Goal: Transaction & Acquisition: Purchase product/service

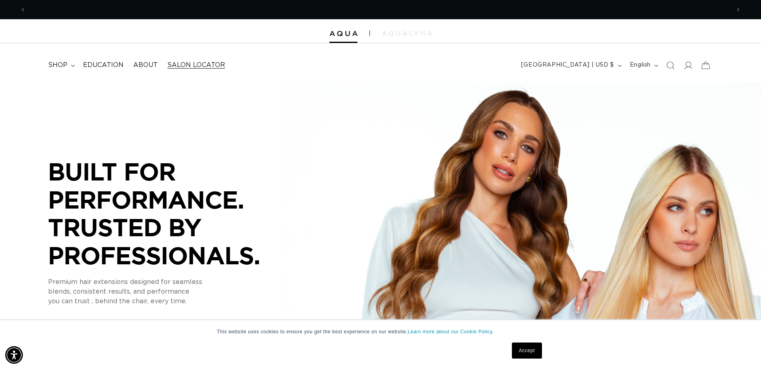
click at [182, 57] on link "Salon Locator" at bounding box center [195, 65] width 67 height 18
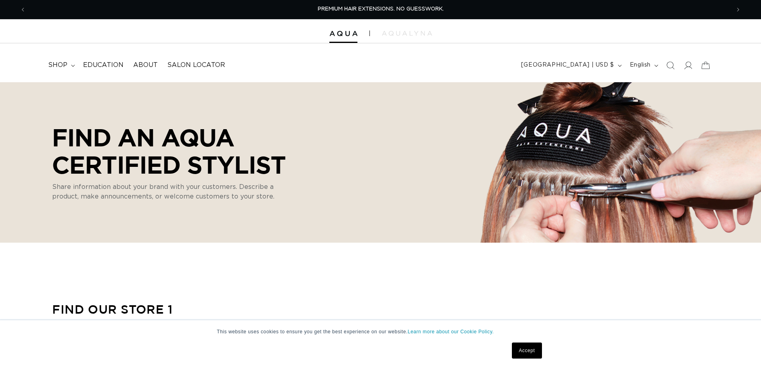
select select "m"
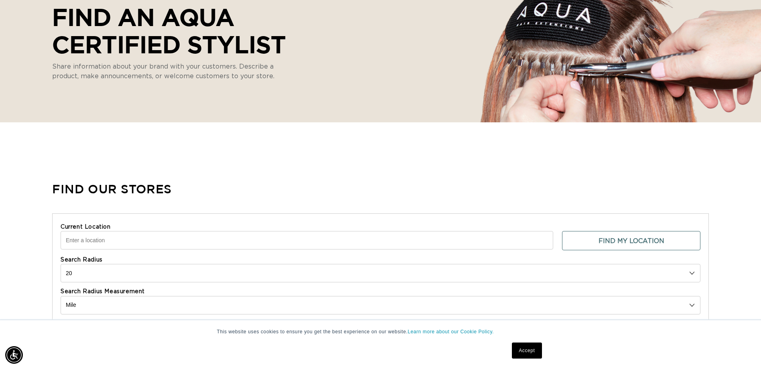
click at [158, 238] on input "Current Location" at bounding box center [307, 240] width 492 height 18
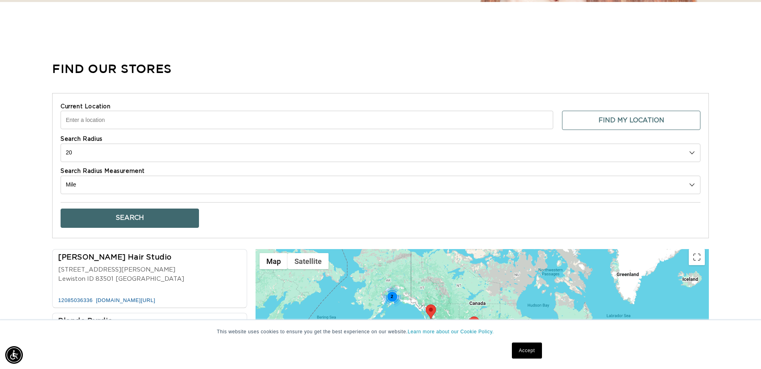
scroll to position [0, 1407]
type input "Gonzales, LA, USA"
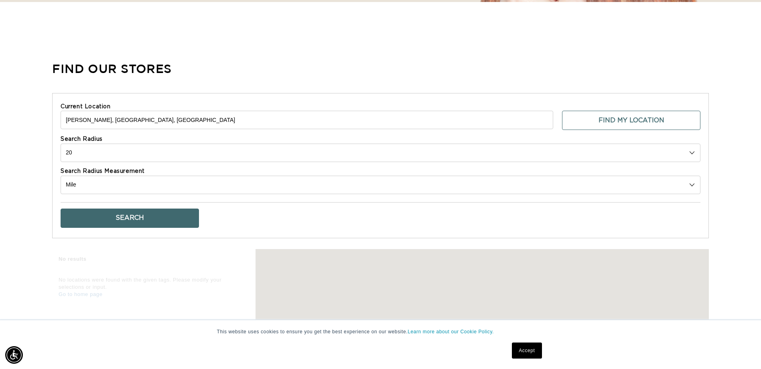
scroll to position [0, 0]
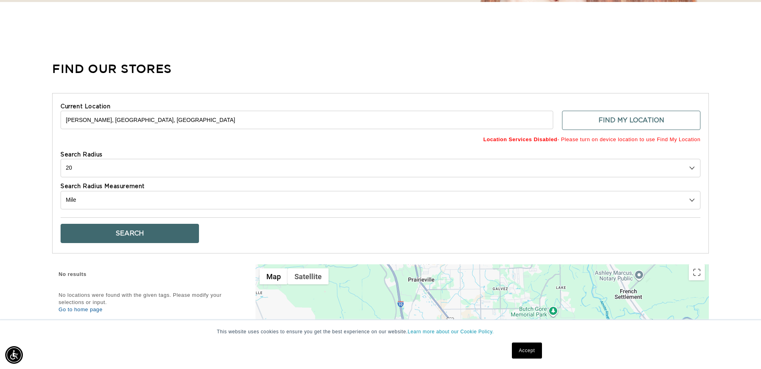
click at [142, 233] on button "Search" at bounding box center [130, 233] width 138 height 19
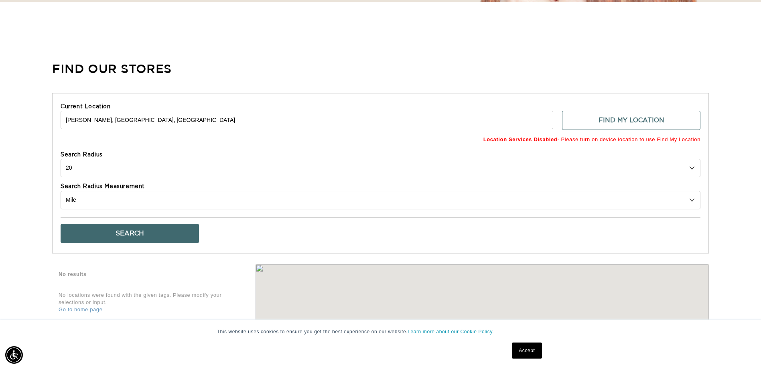
scroll to position [0, 704]
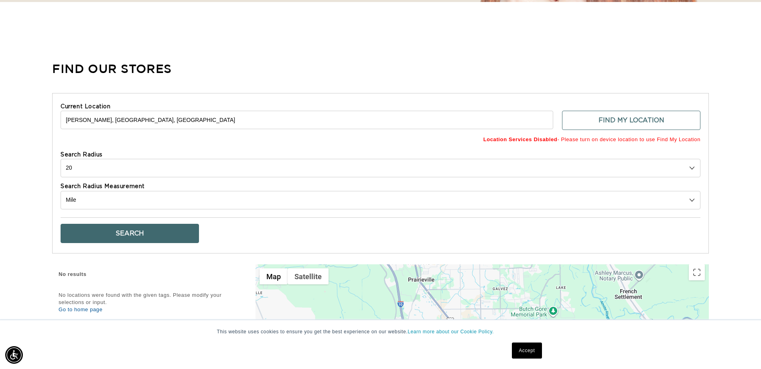
click at [519, 117] on input "Gonzales, LA, USA" at bounding box center [307, 120] width 492 height 18
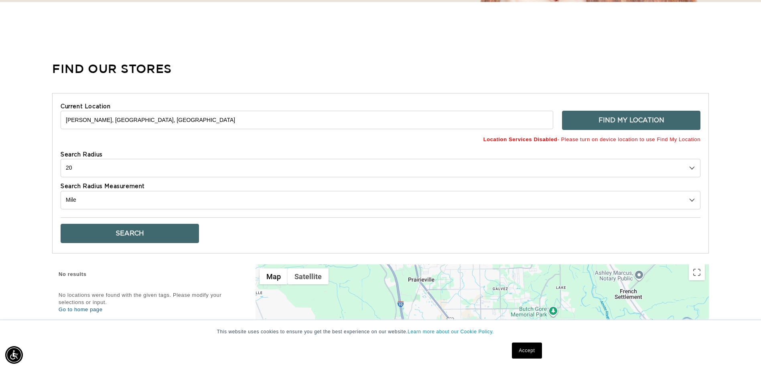
click at [631, 121] on button "Find My Location" at bounding box center [631, 120] width 138 height 19
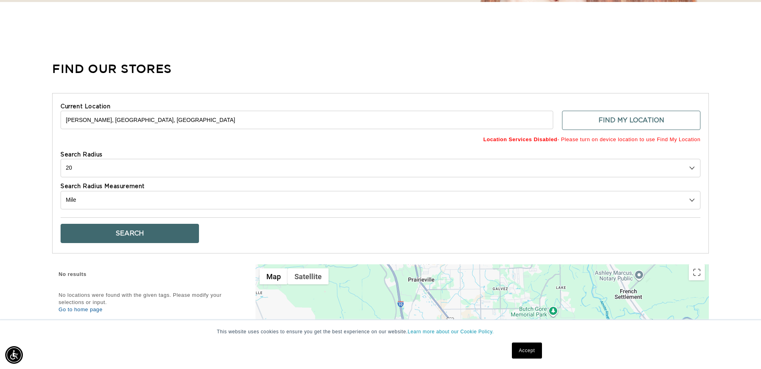
scroll to position [0, 0]
click at [567, 132] on div "Gonzales, LA, USA Find My Location Location Services Disabled - Please turn on …" at bounding box center [381, 128] width 640 height 34
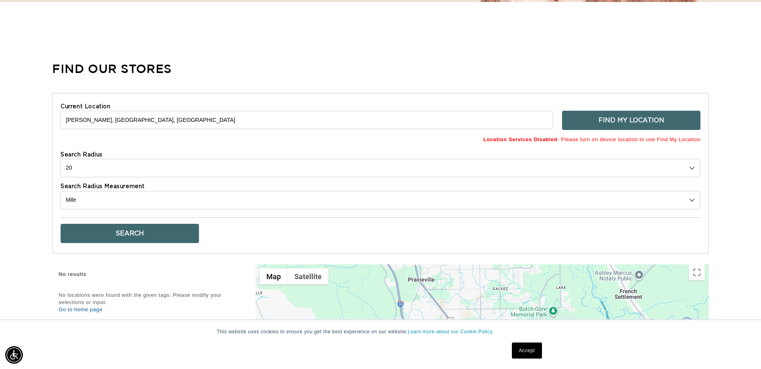
click at [589, 126] on button "Find My Location" at bounding box center [631, 120] width 138 height 19
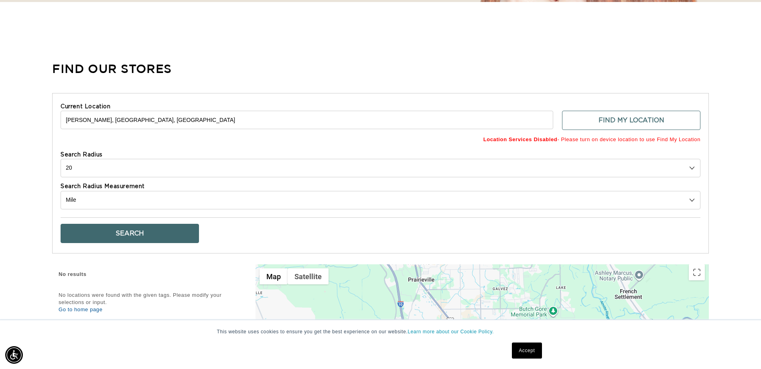
scroll to position [0, 704]
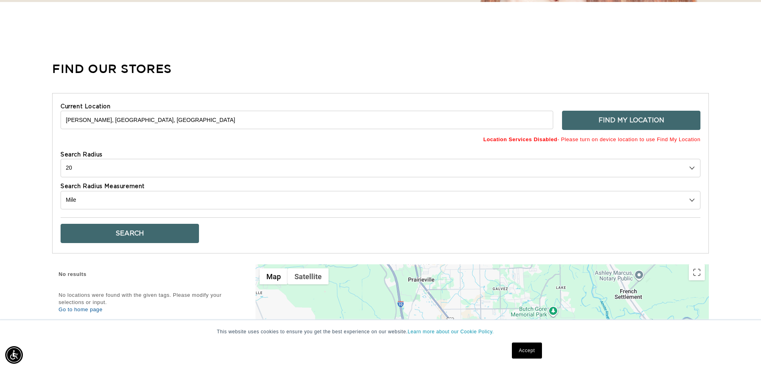
click at [621, 128] on button "Find My Location" at bounding box center [631, 120] width 138 height 19
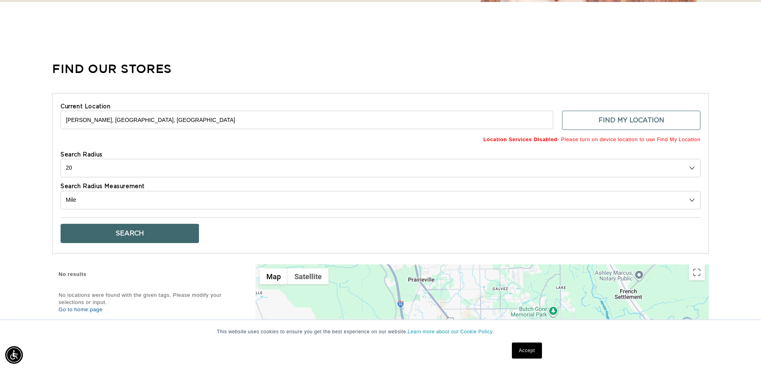
click at [286, 125] on input "Gonzales, LA, USA" at bounding box center [307, 120] width 492 height 18
click at [285, 123] on input "Gonzales, LA, USA" at bounding box center [307, 120] width 492 height 18
click at [158, 236] on button "Search" at bounding box center [130, 233] width 138 height 19
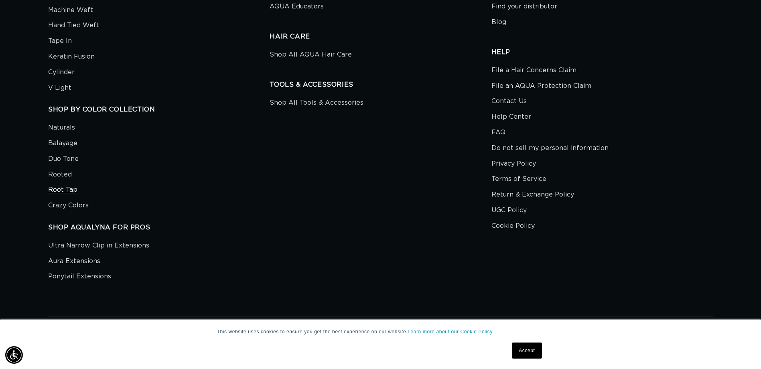
scroll to position [0, 0]
click at [75, 264] on link "Aura Extensions" at bounding box center [74, 261] width 52 height 16
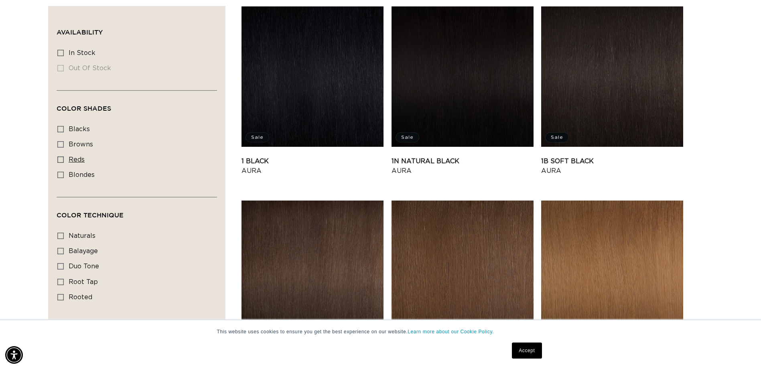
scroll to position [0, 1407]
click at [59, 176] on icon at bounding box center [60, 175] width 6 height 6
click at [59, 176] on input "blondes blondes (19 products)" at bounding box center [60, 175] width 6 height 6
checkbox input "true"
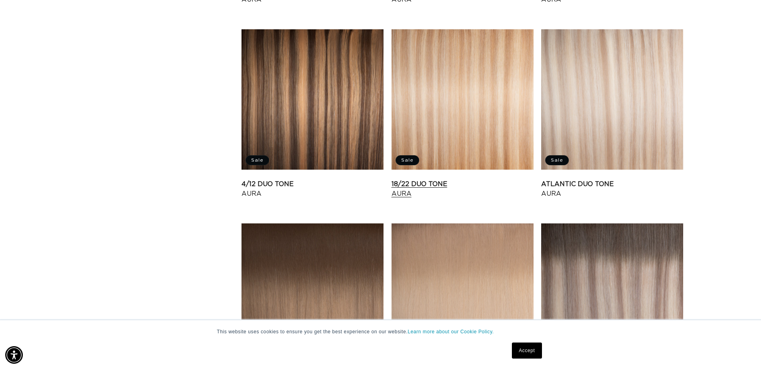
scroll to position [642, 0]
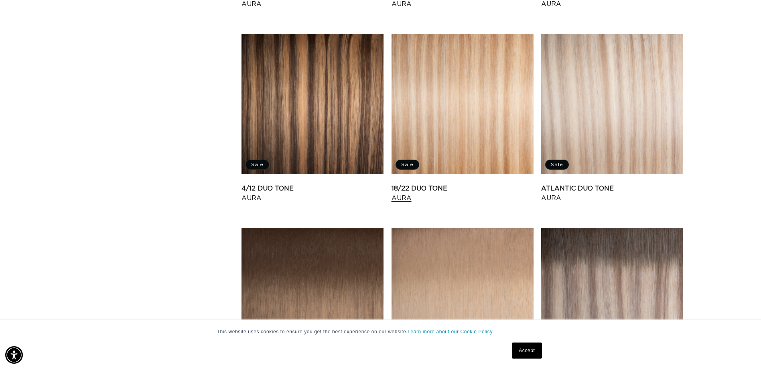
click at [485, 184] on link "18/22 Duo Tone Aura" at bounding box center [462, 193] width 142 height 19
click at [412, 184] on link "18/22 Duo Tone Aura" at bounding box center [462, 193] width 142 height 19
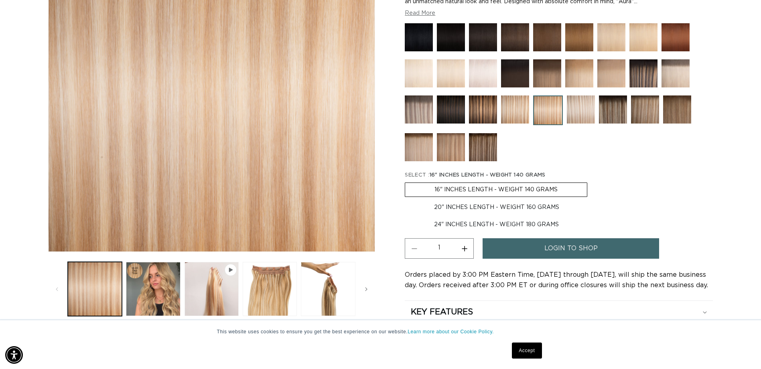
scroll to position [0, 704]
click at [464, 208] on label "20" INCHES LENGTH - WEIGHT 160 GRAMS Variant sold out or unavailable" at bounding box center [497, 207] width 184 height 14
click at [591, 181] on input "20" INCHES LENGTH - WEIGHT 160 GRAMS Variant sold out or unavailable" at bounding box center [591, 181] width 0 height 0
radio input "true"
click at [530, 255] on link "login to shop" at bounding box center [570, 248] width 176 height 20
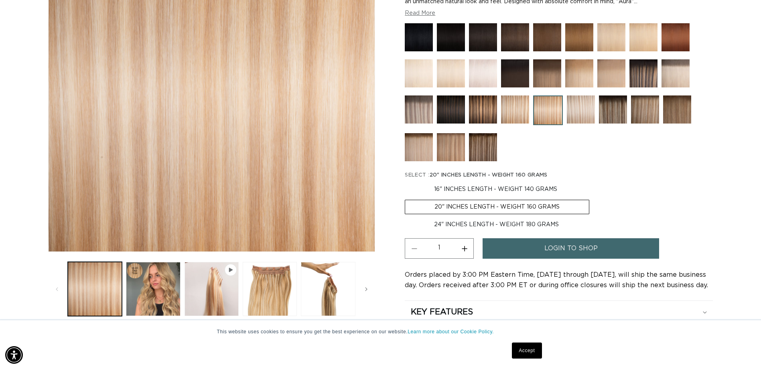
scroll to position [0, 0]
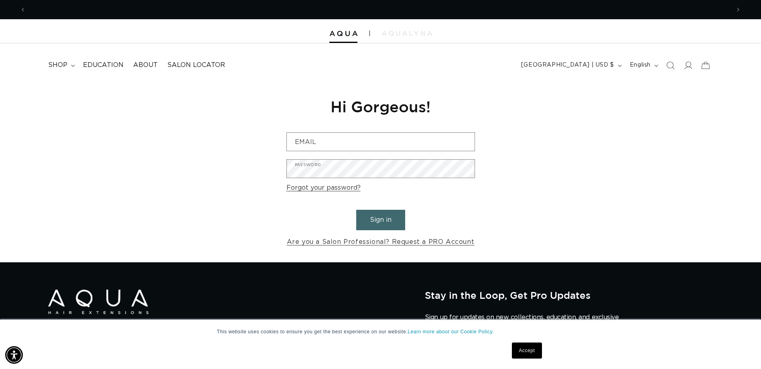
scroll to position [0, 704]
click at [137, 63] on span "About" at bounding box center [145, 65] width 24 height 8
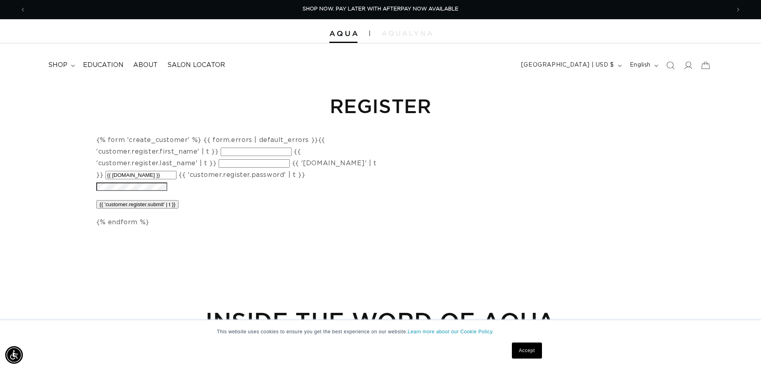
click at [124, 139] on div "{% form 'create_customer' %} {{ form.errors | default_errors }} {{ 'customer.re…" at bounding box center [236, 181] width 281 height 94
click at [263, 151] on input "{{ 'customer.register.first_name' | t }}" at bounding box center [256, 152] width 71 height 8
type input "Amie"
type input "Landry"
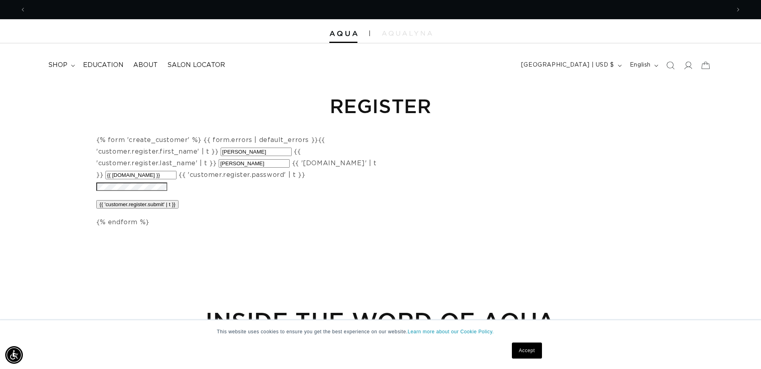
scroll to position [0, 0]
click at [176, 175] on input "{{ form.email }}" at bounding box center [140, 175] width 71 height 8
drag, startPoint x: 239, startPoint y: 178, endPoint x: 194, endPoint y: 178, distance: 44.1
click at [194, 178] on div "{% form 'create_customer' %} {{ form.errors | default_errors }} {{ 'customer.re…" at bounding box center [236, 181] width 281 height 94
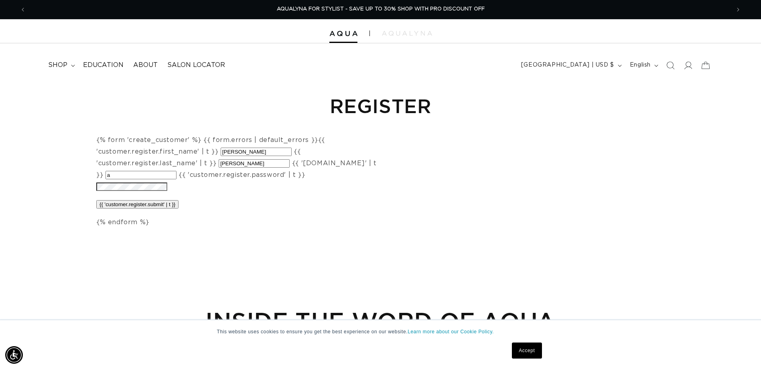
type input "amie677@hotmail.com"
click at [155, 208] on input "{{ 'customer.register.submit' | t }}" at bounding box center [137, 204] width 82 height 8
click at [154, 208] on input "{{ 'customer.register.submit' | t }}" at bounding box center [137, 204] width 82 height 8
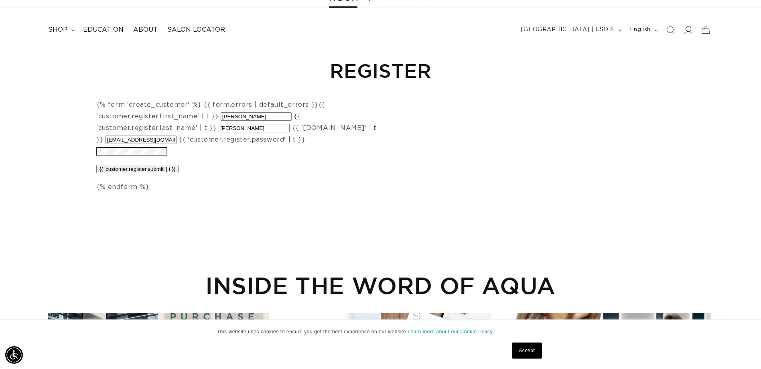
scroll to position [80, 0]
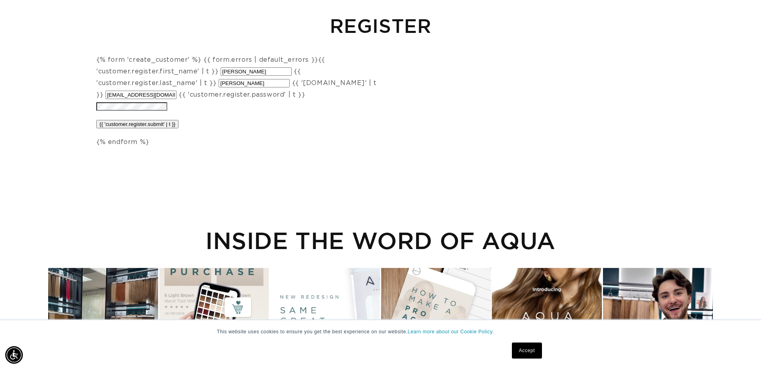
click at [133, 127] on input "{{ 'customer.register.submit' | t }}" at bounding box center [137, 124] width 82 height 8
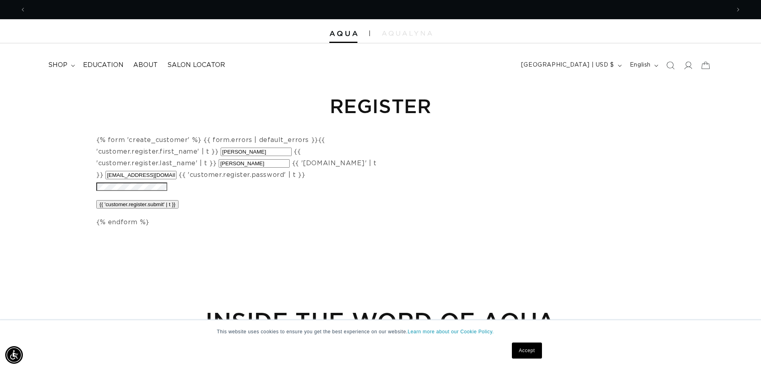
scroll to position [0, 0]
click at [176, 174] on input "amie677@hotmail.com" at bounding box center [140, 175] width 71 height 8
click at [203, 220] on div "{% form 'create_customer' %} {{ form.errors | default_errors }} {{ 'customer.re…" at bounding box center [236, 181] width 281 height 94
click at [119, 223] on div "{% form 'create_customer' %} {{ form.errors | default_errors }} {{ 'customer.re…" at bounding box center [236, 181] width 281 height 94
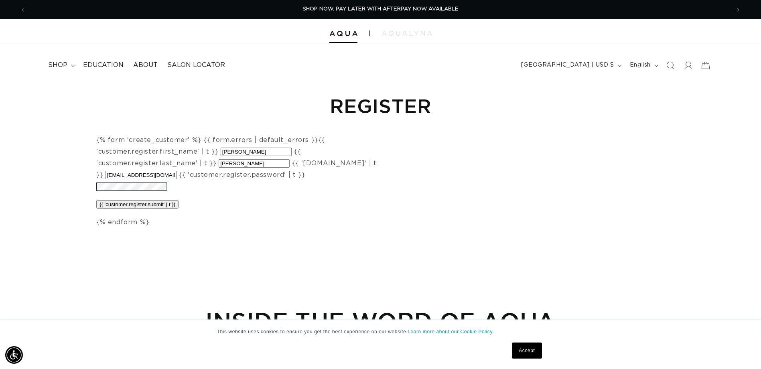
click at [122, 203] on input "{{ 'customer.register.submit' | t }}" at bounding box center [137, 204] width 82 height 8
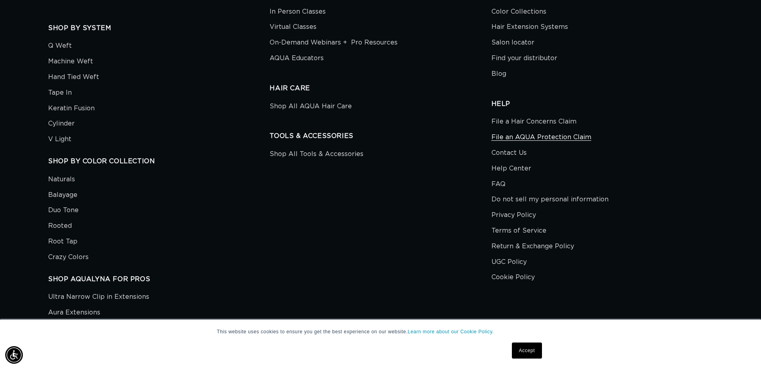
scroll to position [0, 1407]
click at [500, 182] on link "FAQ" at bounding box center [498, 184] width 14 height 16
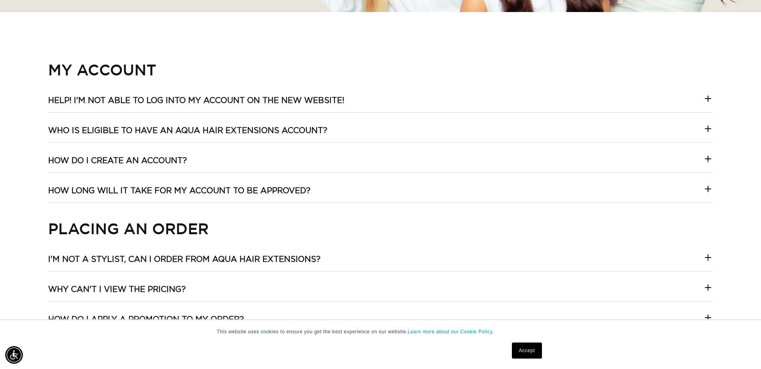
scroll to position [281, 0]
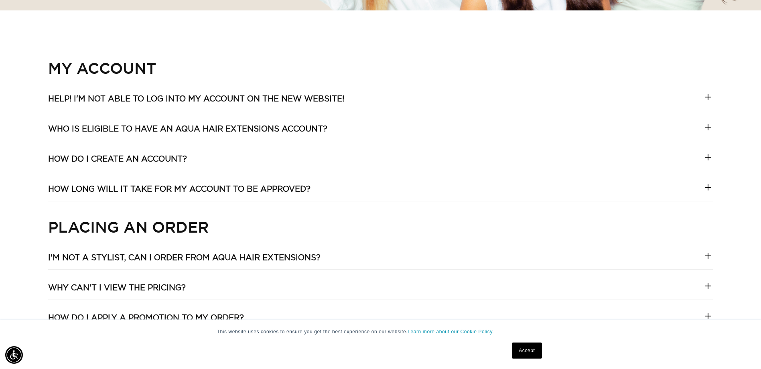
click at [300, 96] on h3 "Help! I'm not able to log into my account on the new website!" at bounding box center [196, 99] width 296 height 10
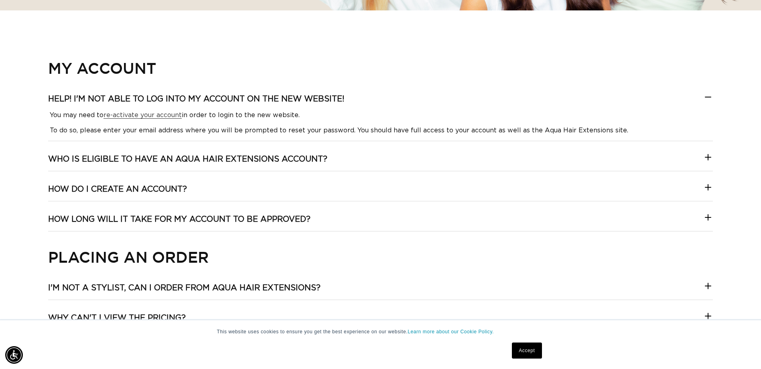
scroll to position [0, 704]
click at [255, 163] on h3 "Who is eligible to have an Aqua Hair Extensions account?" at bounding box center [187, 159] width 279 height 10
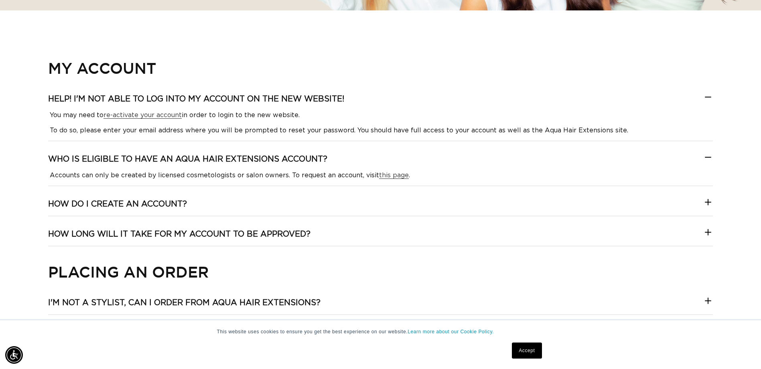
click at [160, 206] on h3 "How do I create an account?" at bounding box center [117, 204] width 139 height 10
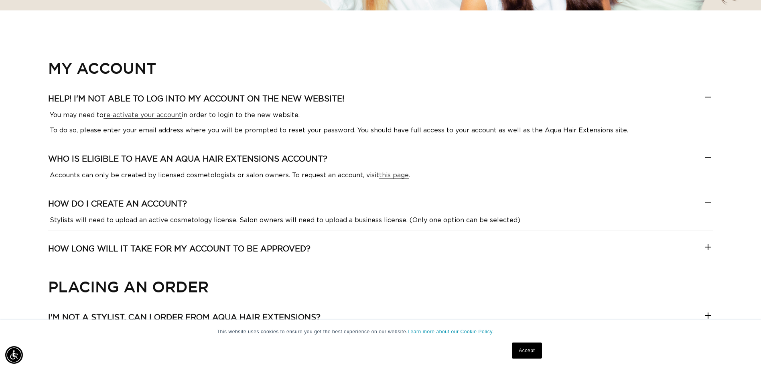
scroll to position [0, 0]
click at [263, 245] on h3 "How long will it take for my account to be approved?" at bounding box center [179, 249] width 262 height 10
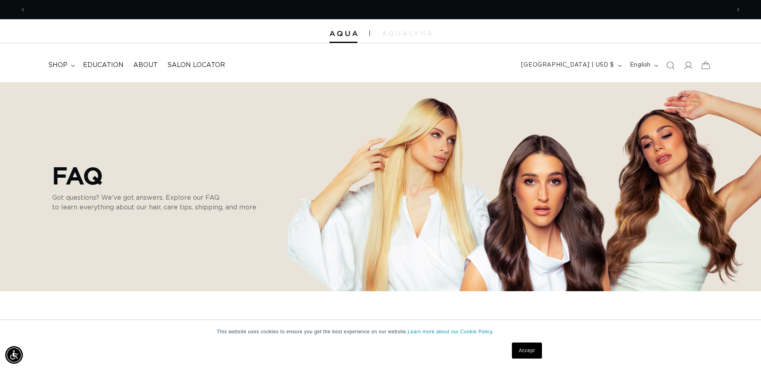
scroll to position [0, 1407]
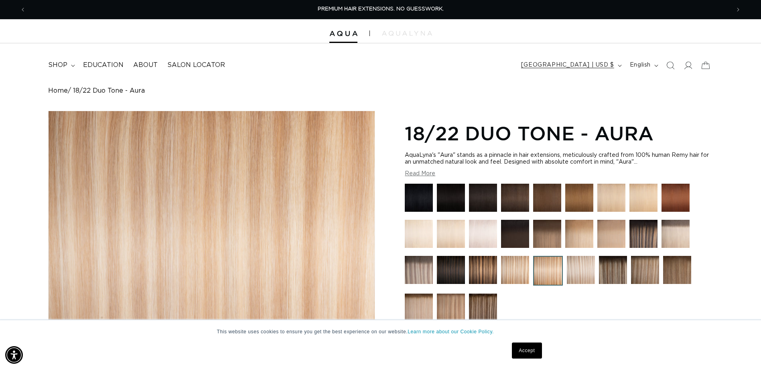
click at [602, 67] on span "[GEOGRAPHIC_DATA] | USD $" at bounding box center [567, 65] width 93 height 8
click at [715, 120] on div "Home 18/22 Duo Tone - Aura Skip to product information Open media 1 in modal Op…" at bounding box center [380, 308] width 761 height 443
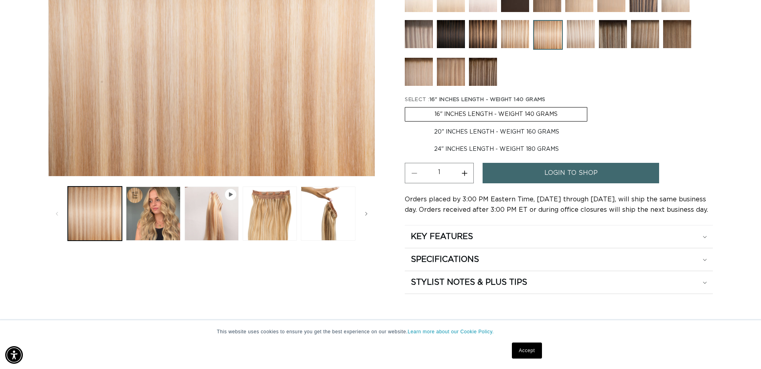
scroll to position [241, 0]
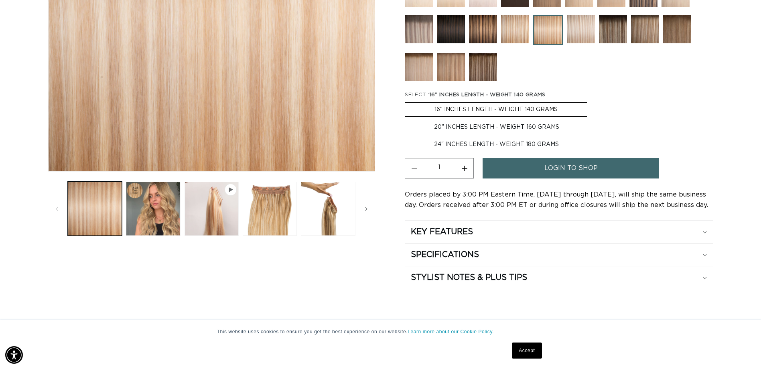
click at [458, 134] on label "20" INCHES LENGTH - WEIGHT 160 GRAMS Variant sold out or unavailable" at bounding box center [497, 127] width 184 height 14
click at [591, 101] on input "20" INCHES LENGTH - WEIGHT 160 GRAMS Variant sold out or unavailable" at bounding box center [591, 101] width 0 height 0
radio input "true"
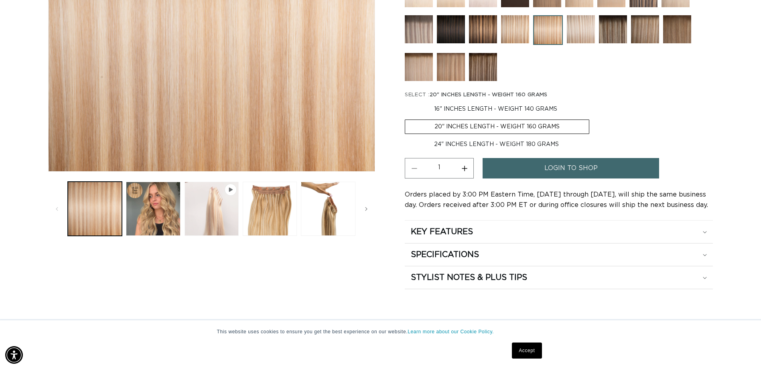
click at [219, 219] on button "Play video 1 in gallery view" at bounding box center [211, 209] width 54 height 54
